Goal: Task Accomplishment & Management: Use online tool/utility

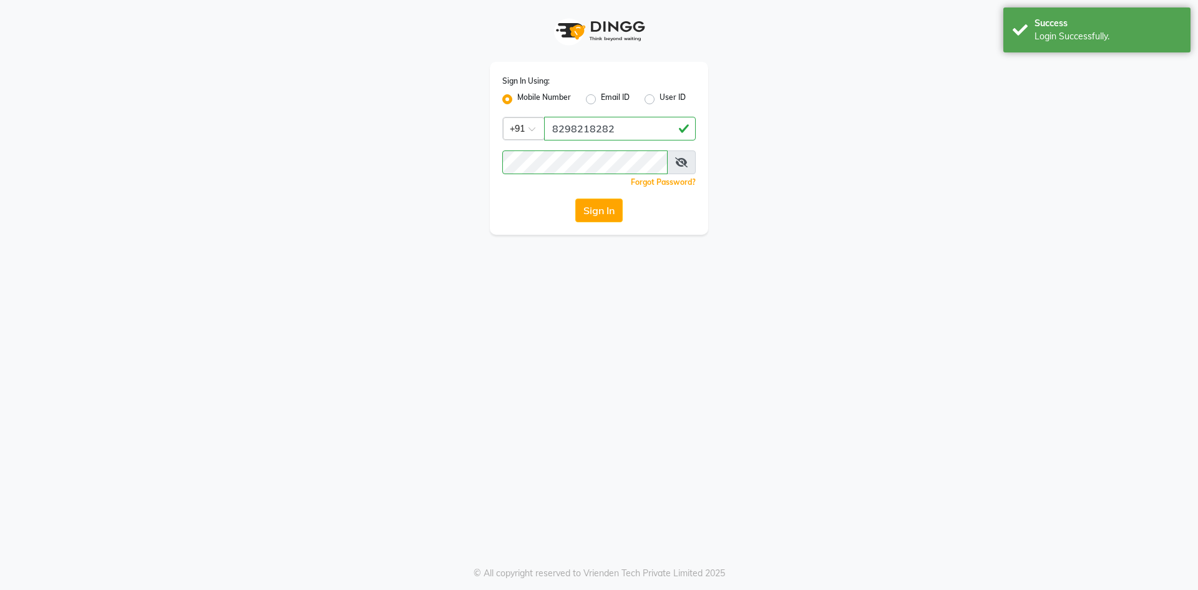
select select "service"
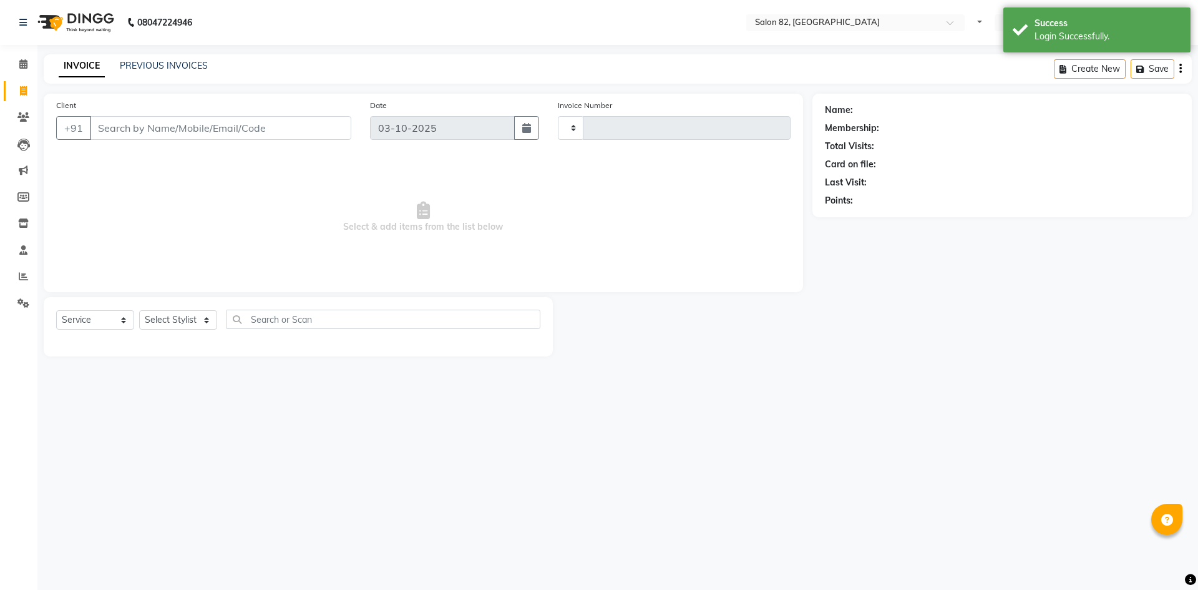
type input "0589"
select select "en"
select select "8702"
click at [23, 120] on icon at bounding box center [23, 116] width 12 height 9
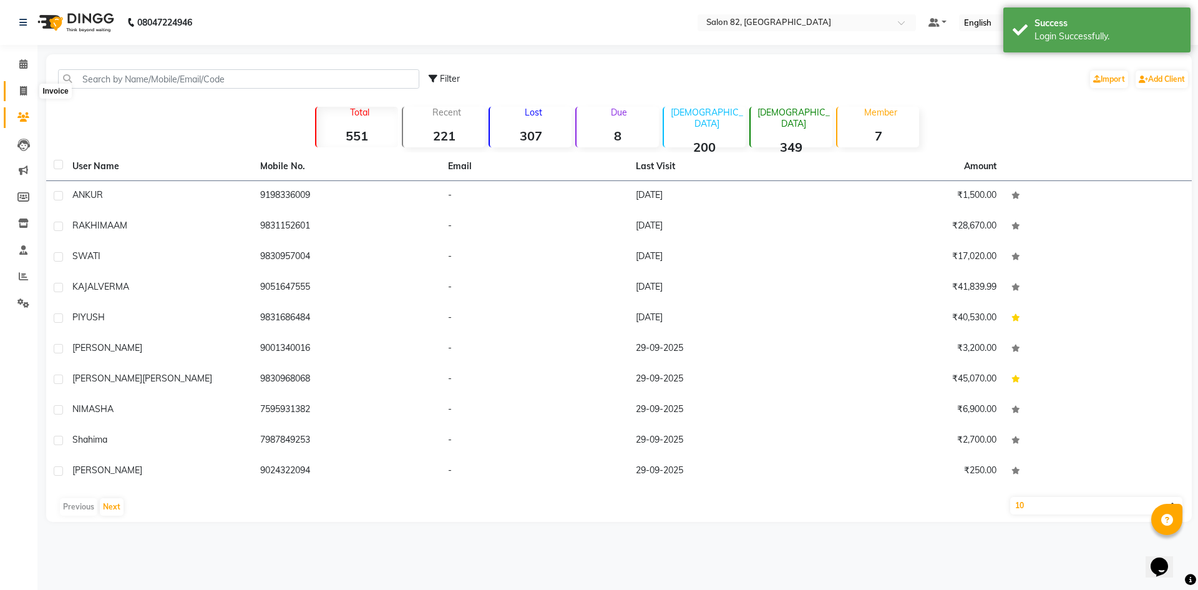
click at [24, 88] on icon at bounding box center [23, 90] width 7 height 9
select select "service"
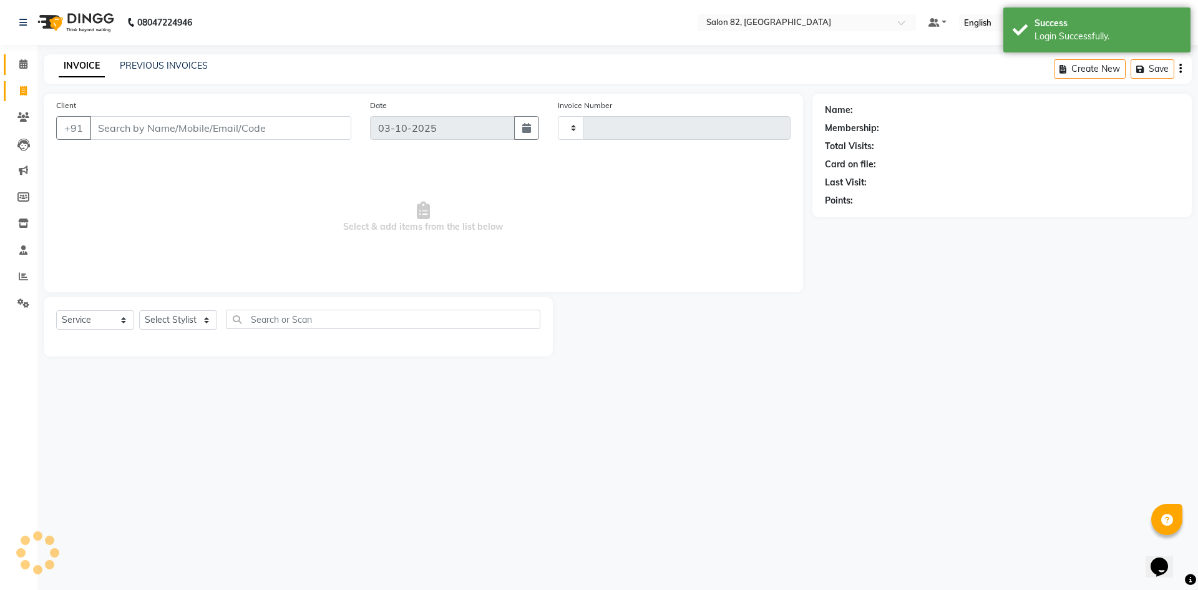
type input "0589"
select select "8702"
click at [31, 64] on span at bounding box center [23, 64] width 22 height 14
